Goal: Check status: Check status

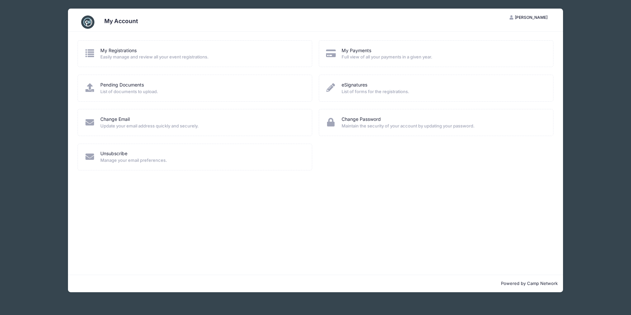
click at [138, 51] on div "My Registrations" at bounding box center [201, 50] width 203 height 7
click at [94, 51] on icon at bounding box center [89, 53] width 11 height 9
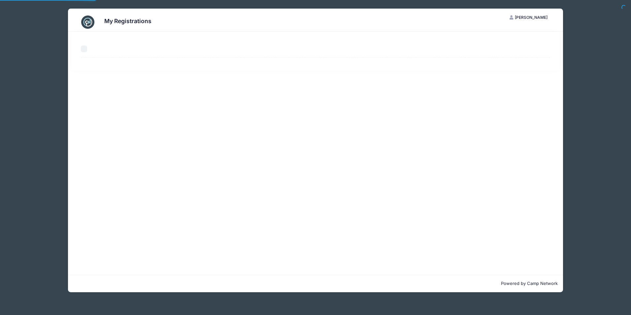
select select "50"
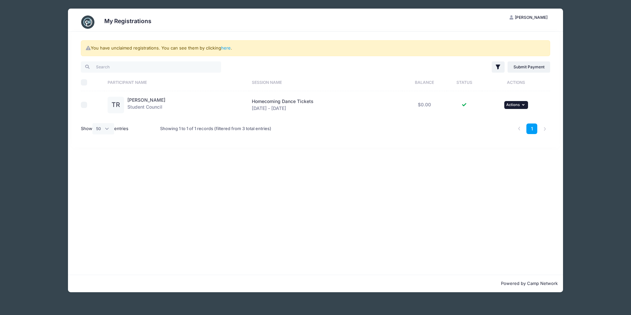
click at [518, 108] on button "... Actions" at bounding box center [516, 105] width 24 height 8
click at [493, 118] on link "View Registration" at bounding box center [495, 119] width 60 height 13
